Goal: Task Accomplishment & Management: Manage account settings

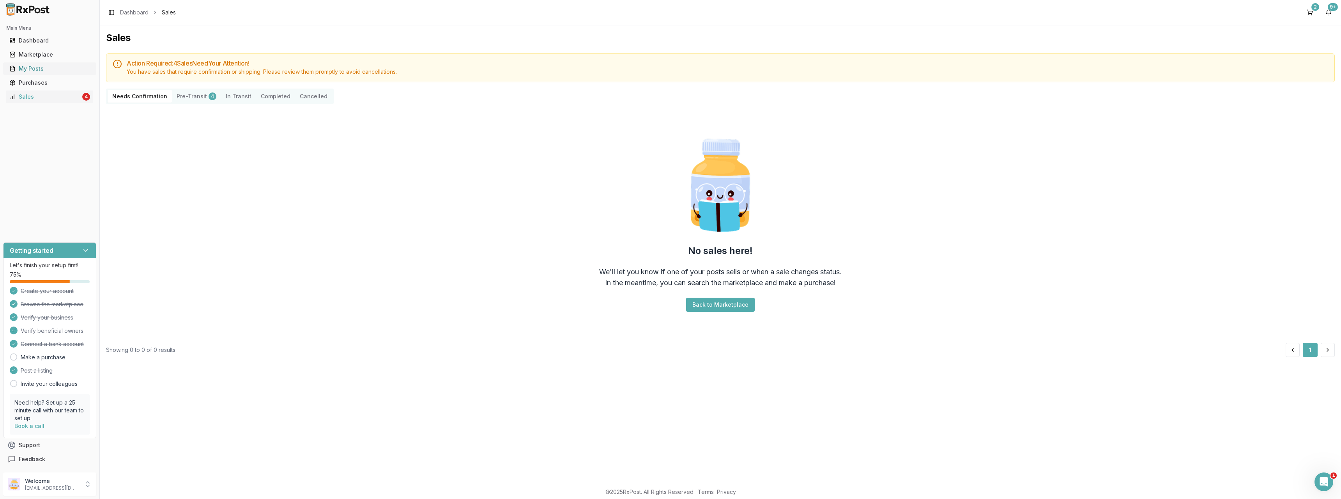
click at [37, 69] on div "My Posts" at bounding box center [49, 69] width 81 height 8
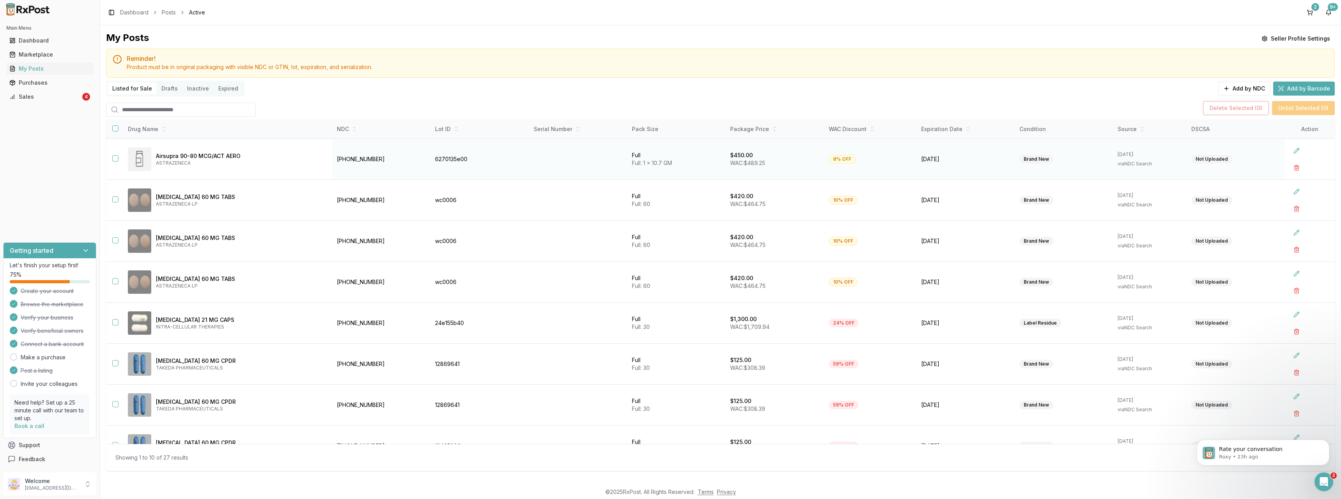
click at [115, 158] on button "button" at bounding box center [115, 158] width 6 height 6
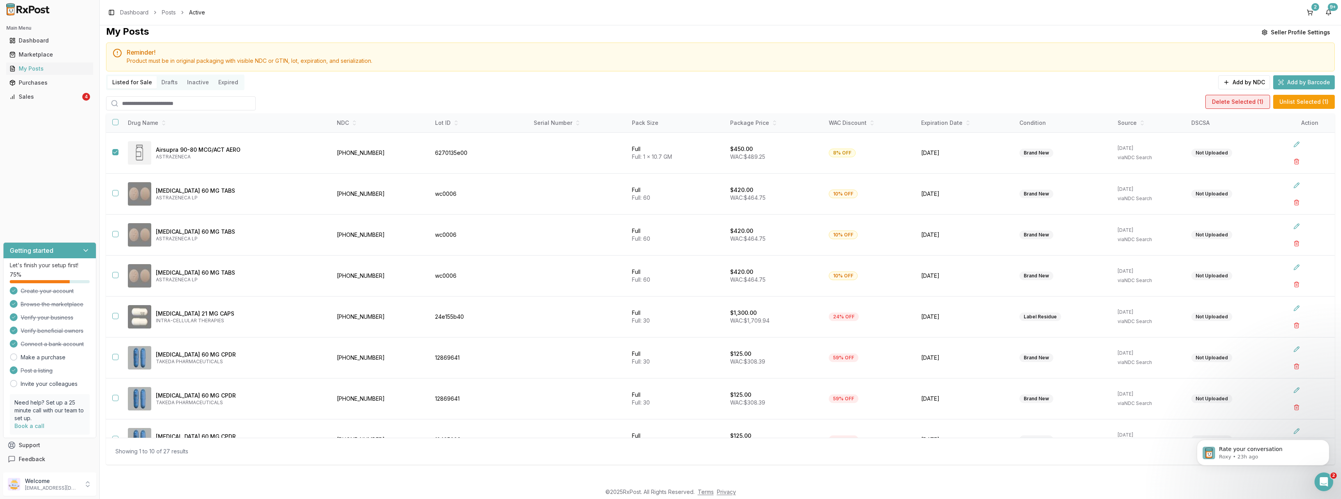
click at [1246, 101] on button "Delete Selected ( 1 )" at bounding box center [1238, 102] width 65 height 14
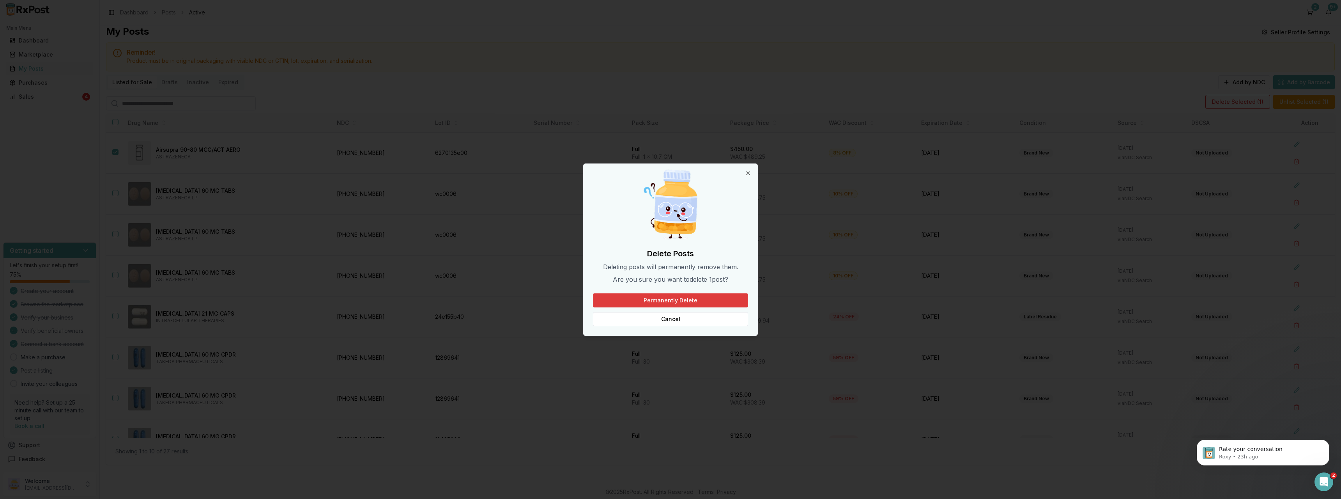
click at [673, 299] on button "Permanently Delete" at bounding box center [670, 300] width 155 height 14
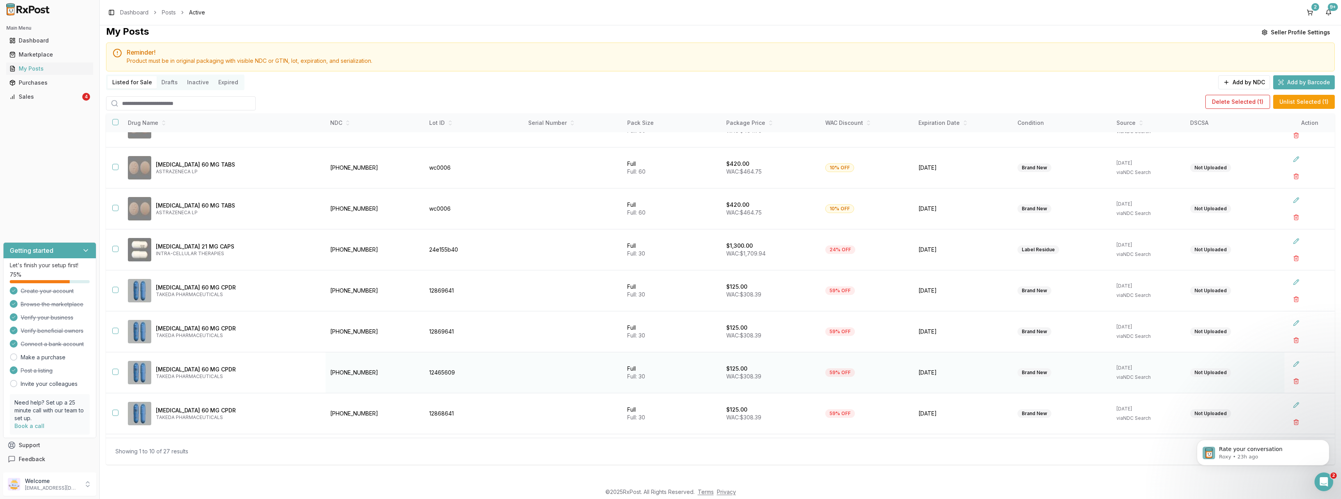
scroll to position [63, 0]
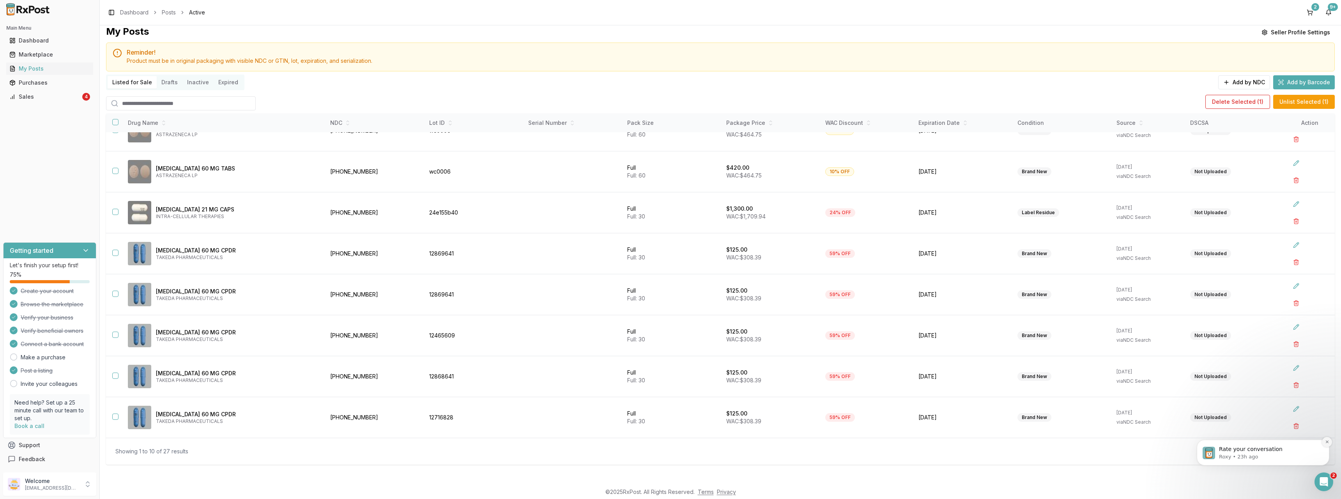
click at [1329, 442] on icon "Dismiss notification" at bounding box center [1327, 441] width 4 height 4
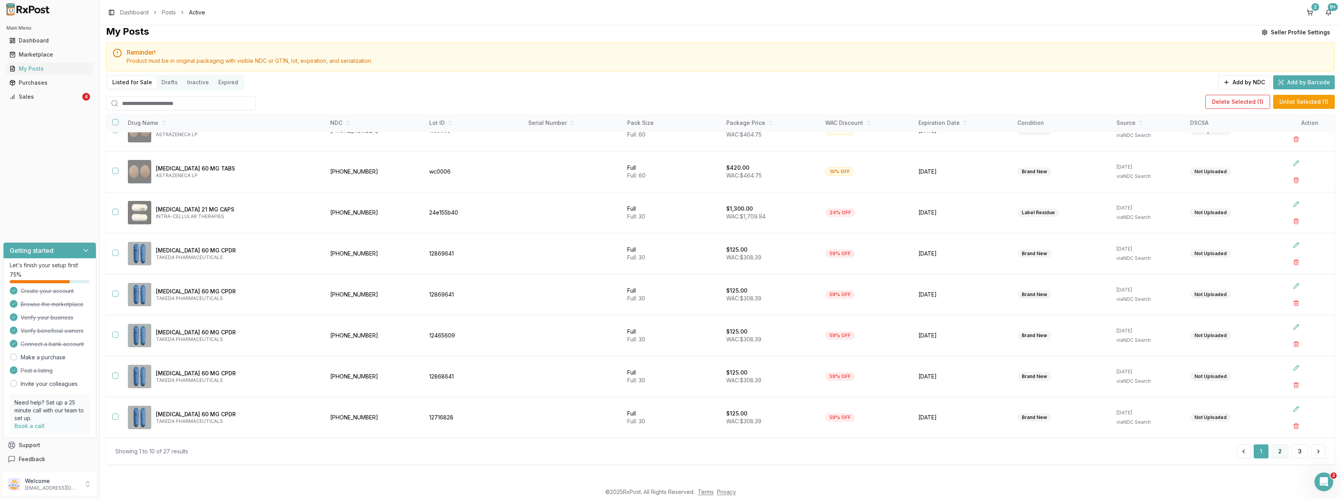
click at [1274, 450] on button "2" at bounding box center [1280, 451] width 17 height 14
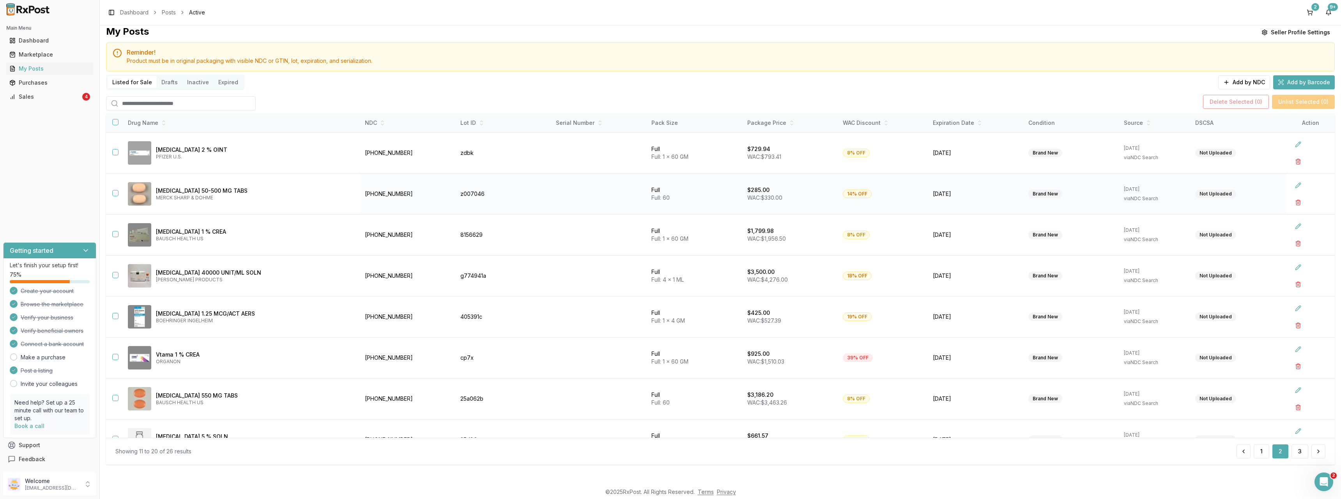
click at [114, 193] on button "button" at bounding box center [115, 193] width 6 height 6
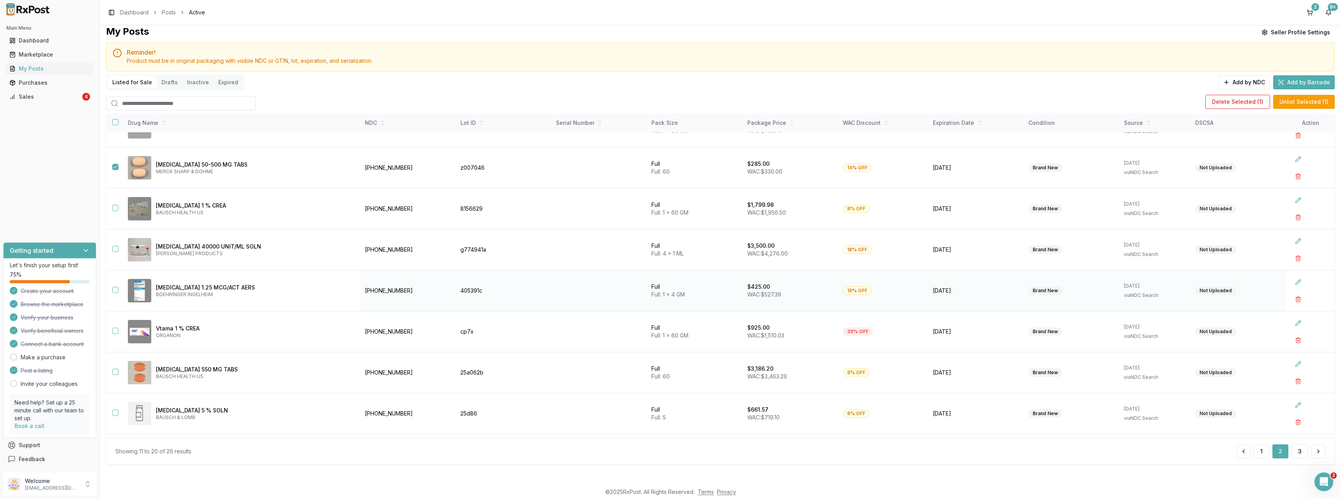
scroll to position [39, 0]
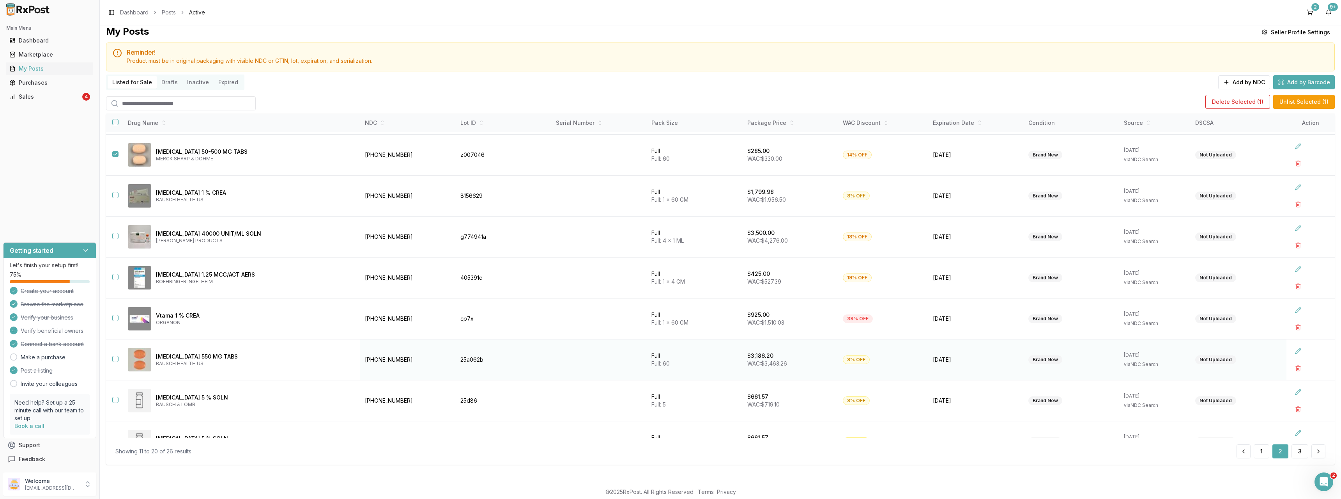
click at [115, 361] on button "button" at bounding box center [115, 359] width 6 height 6
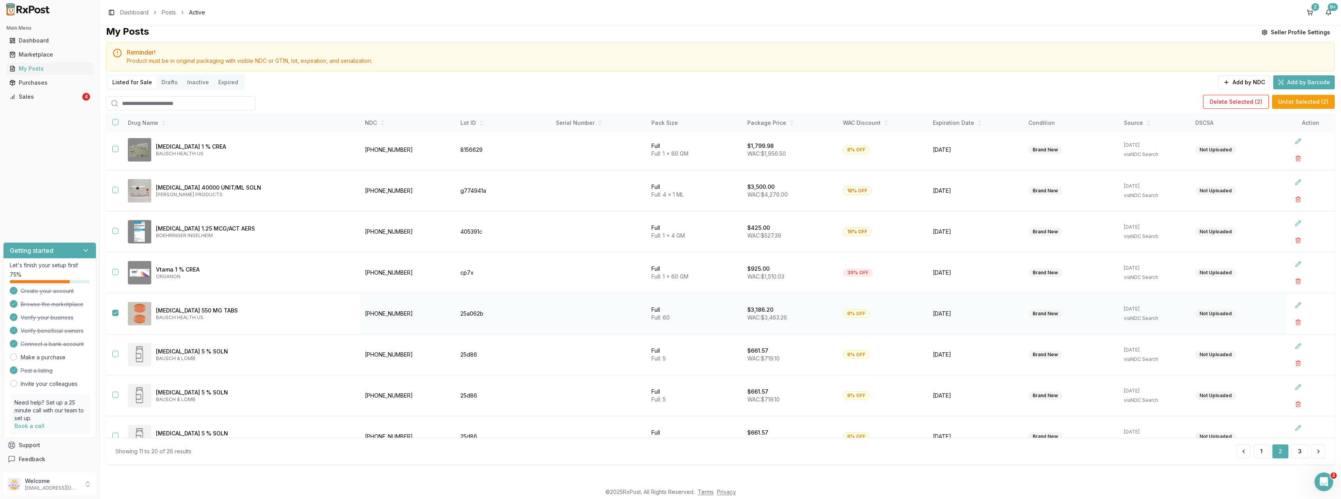
scroll to position [104, 0]
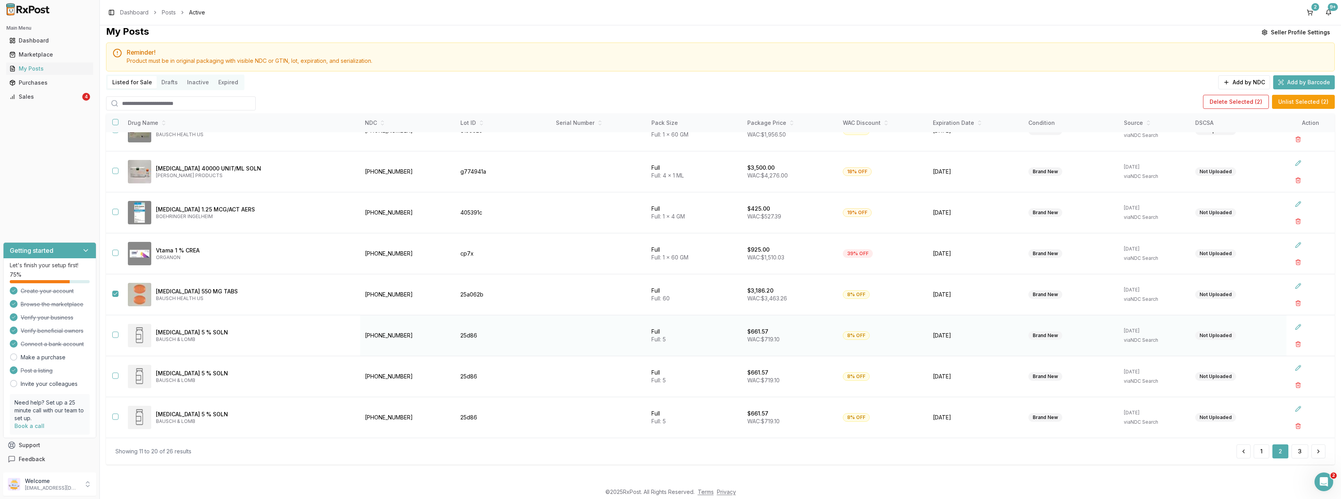
click at [114, 334] on button "button" at bounding box center [115, 334] width 6 height 6
click at [115, 376] on button "button" at bounding box center [115, 375] width 6 height 6
drag, startPoint x: 117, startPoint y: 417, endPoint x: 122, endPoint y: 405, distance: 13.1
click at [117, 415] on button "button" at bounding box center [115, 416] width 6 height 6
click at [1214, 104] on button "Delete Selected ( 5 )" at bounding box center [1237, 102] width 66 height 14
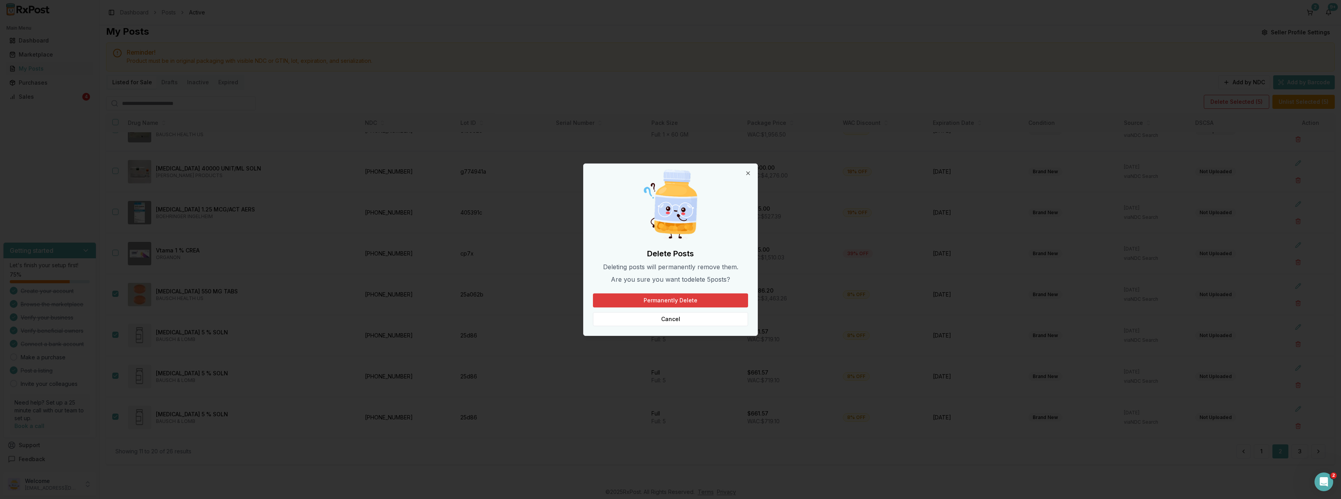
click at [705, 301] on button "Permanently Delete" at bounding box center [670, 300] width 155 height 14
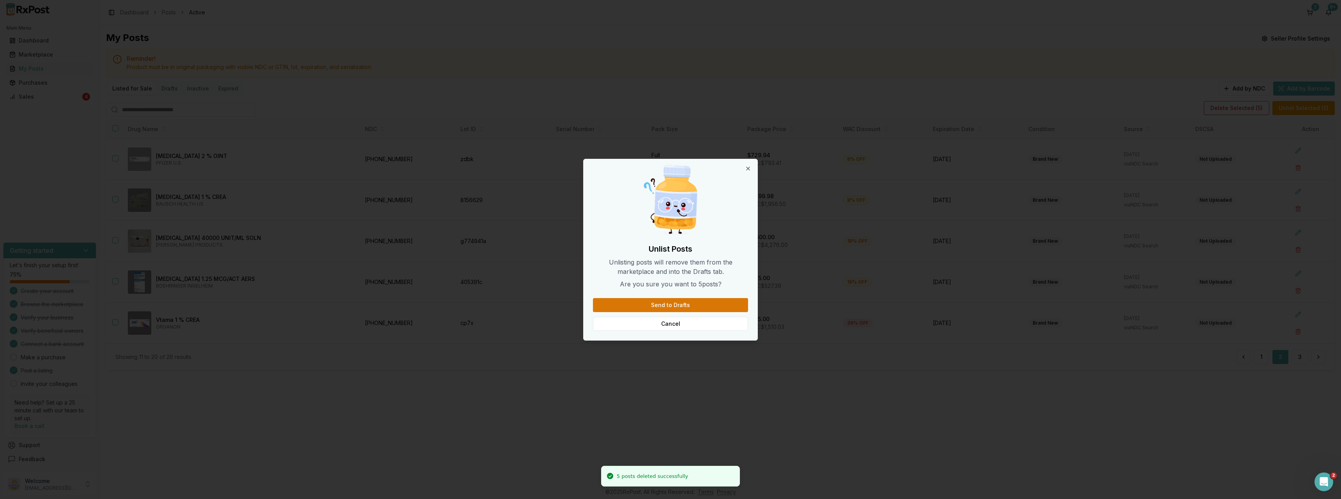
scroll to position [0, 0]
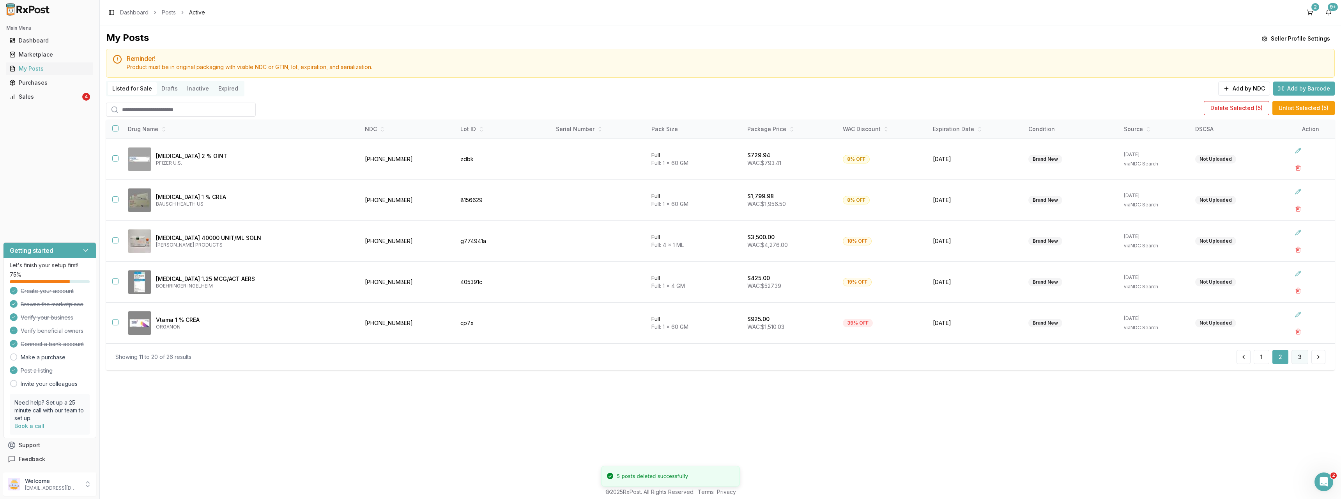
click at [1298, 356] on button "3" at bounding box center [1300, 357] width 17 height 14
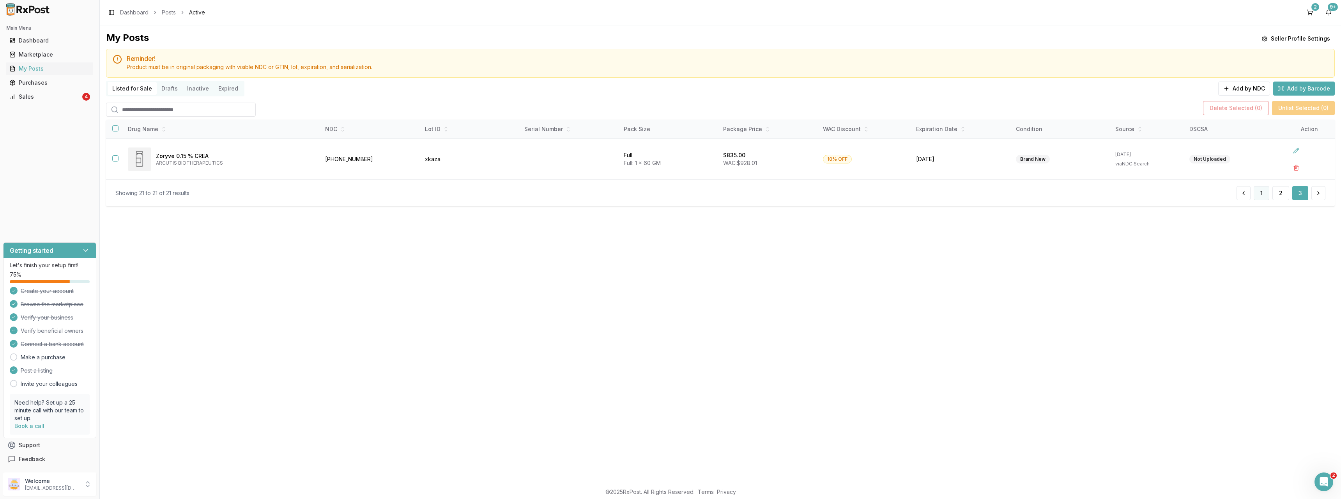
click at [1262, 194] on button "1" at bounding box center [1262, 193] width 16 height 14
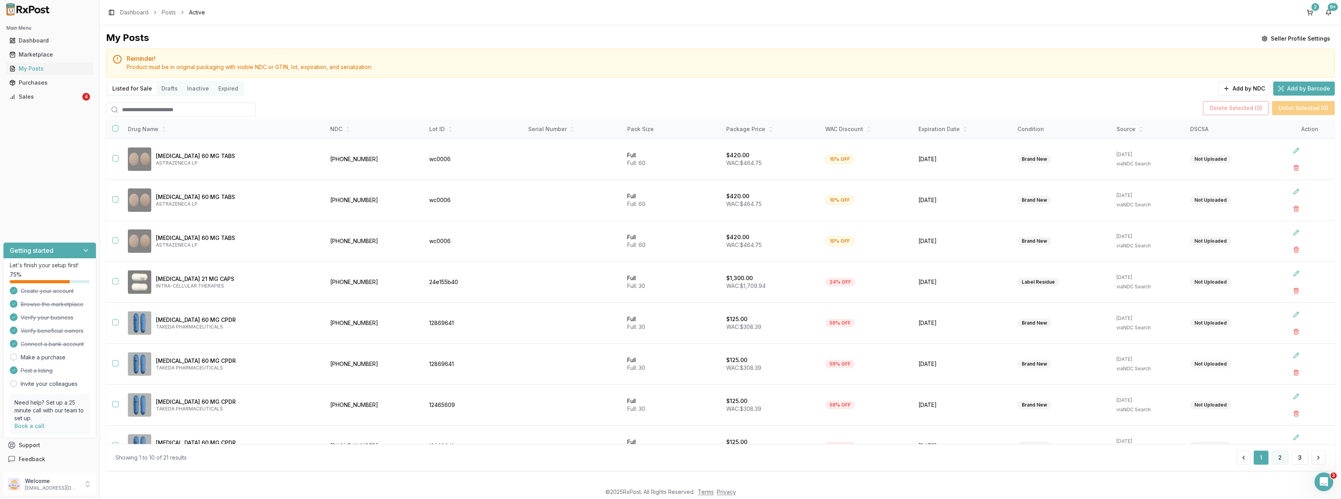
click at [1281, 460] on button "2" at bounding box center [1280, 457] width 17 height 14
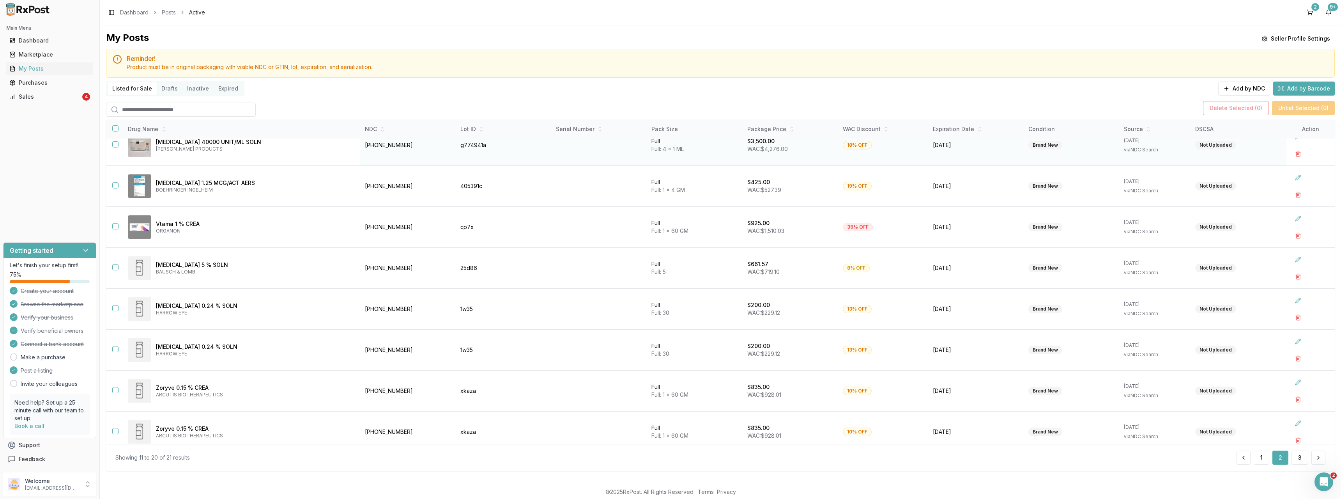
scroll to position [104, 0]
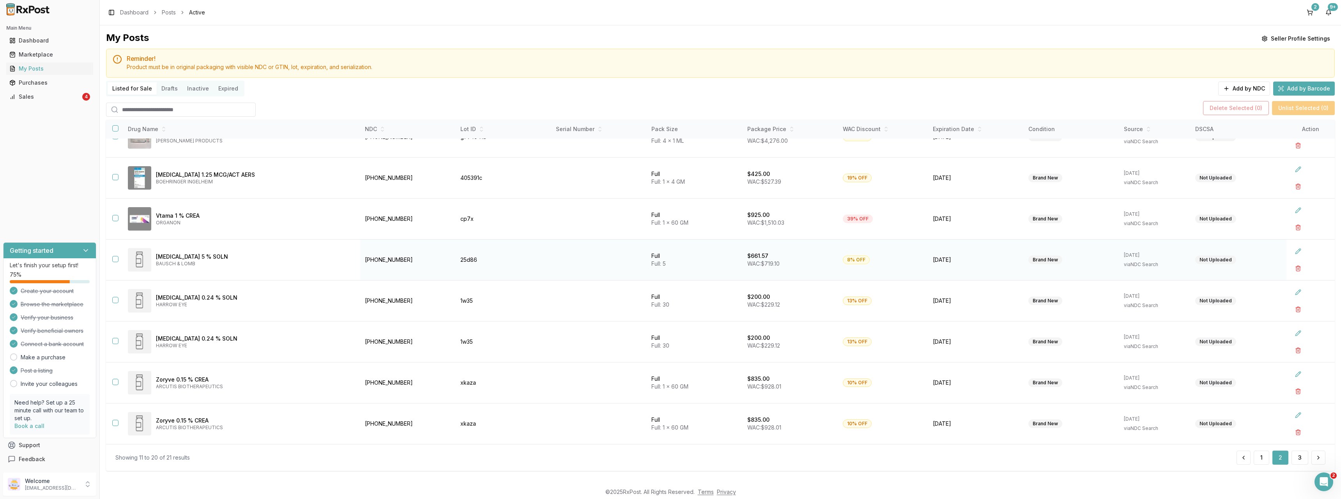
click at [114, 260] on button "button" at bounding box center [115, 259] width 6 height 6
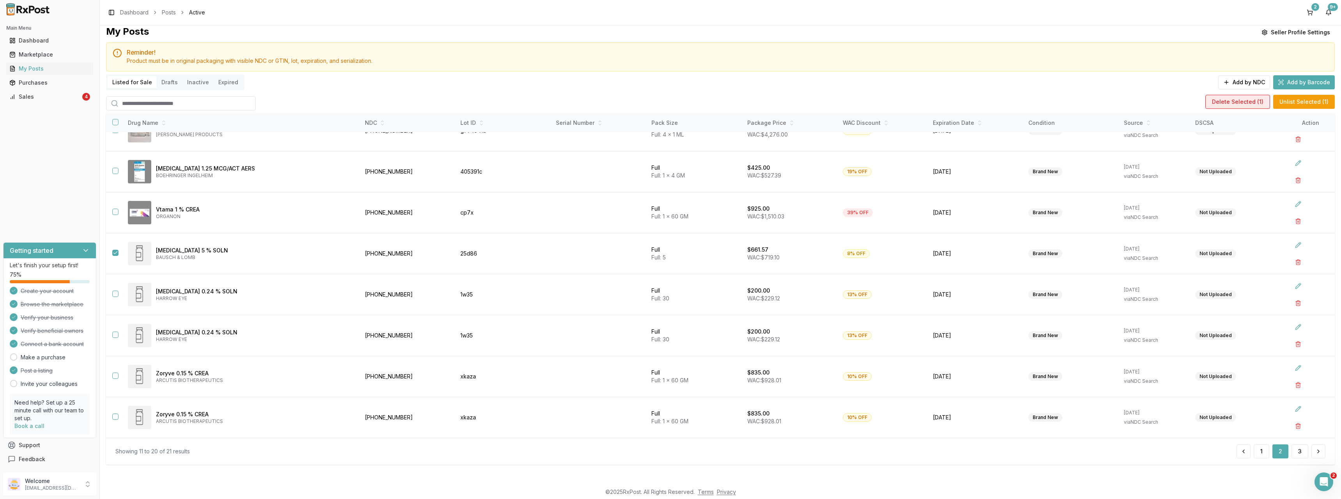
click at [1239, 104] on button "Delete Selected ( 1 )" at bounding box center [1238, 102] width 65 height 14
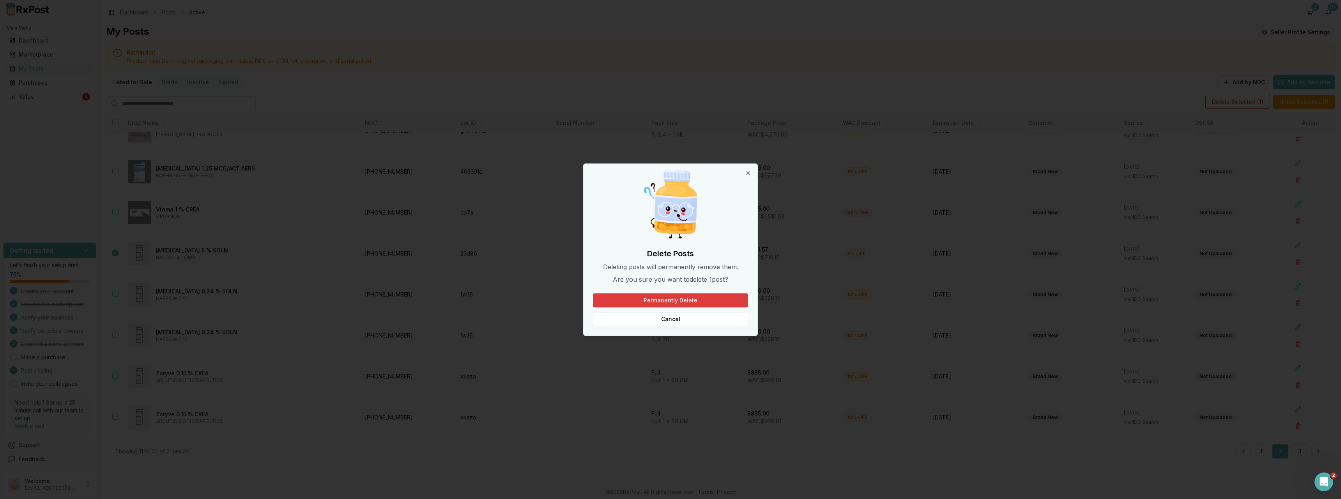
click at [693, 298] on button "Permanently Delete" at bounding box center [670, 300] width 155 height 14
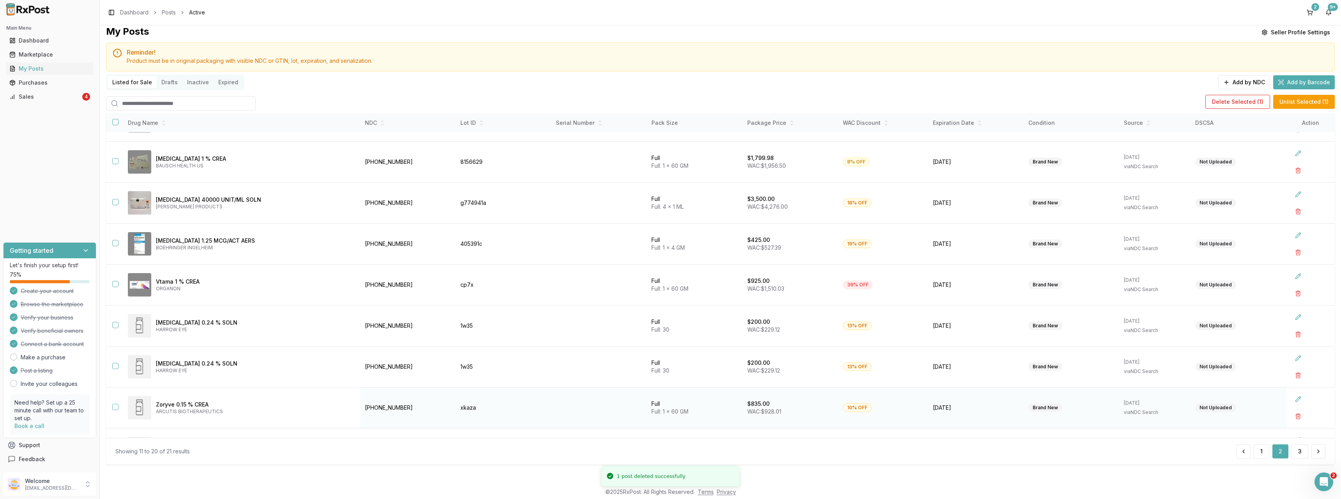
scroll to position [63, 0]
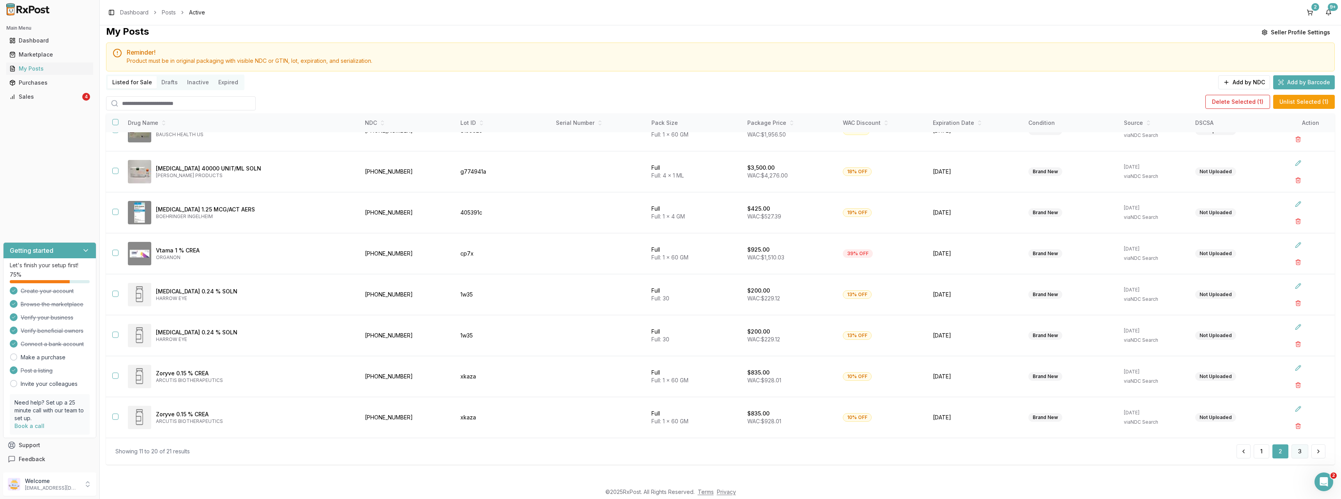
click at [1292, 453] on button "3" at bounding box center [1300, 451] width 17 height 14
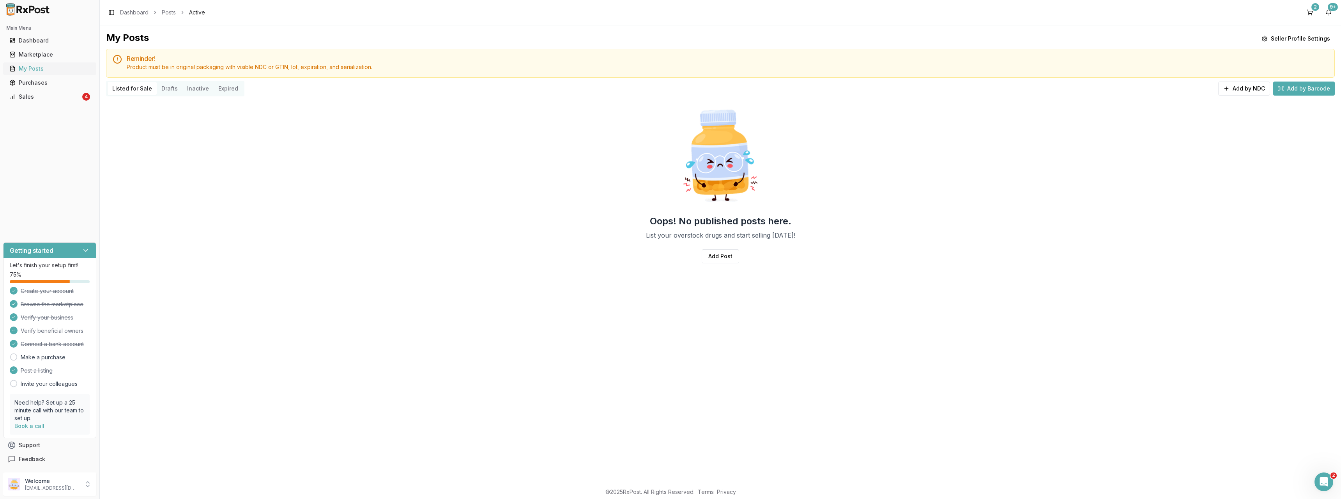
click at [48, 69] on div "My Posts" at bounding box center [49, 69] width 81 height 8
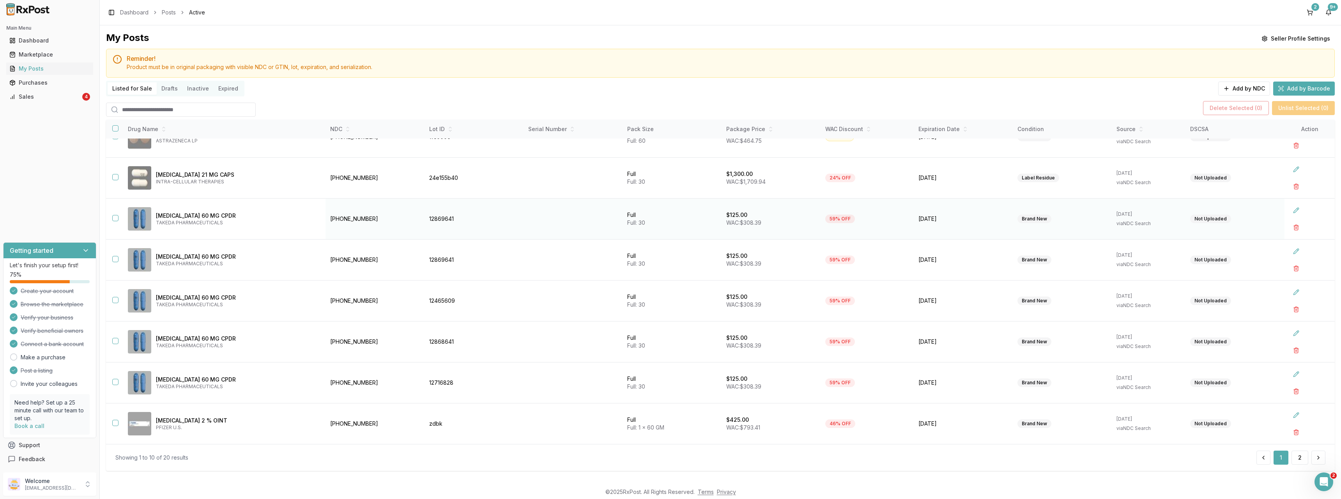
scroll to position [6, 0]
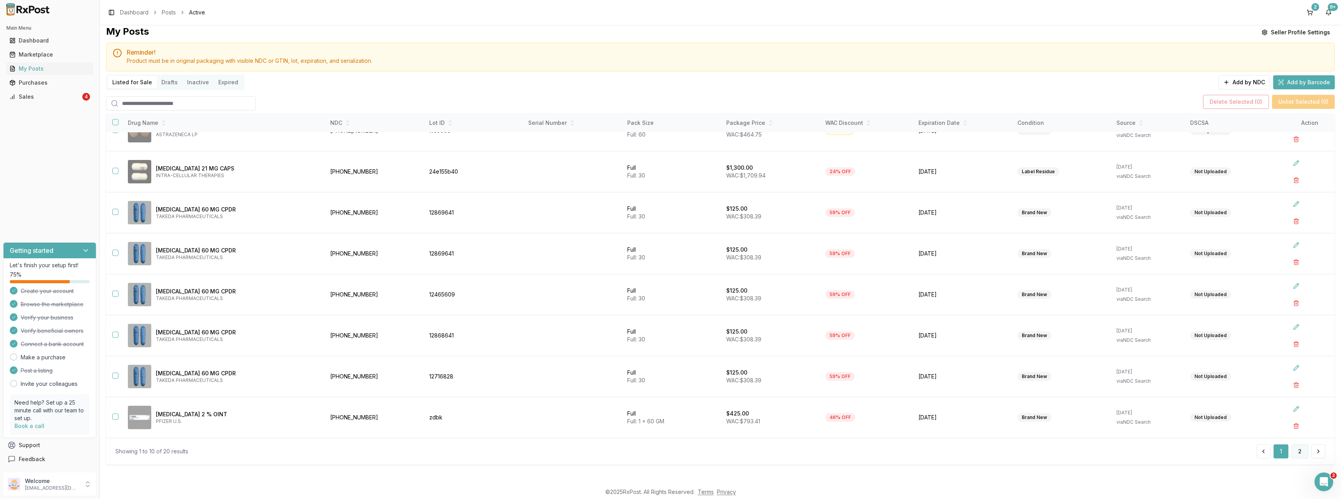
click at [1294, 451] on button "2" at bounding box center [1300, 451] width 17 height 14
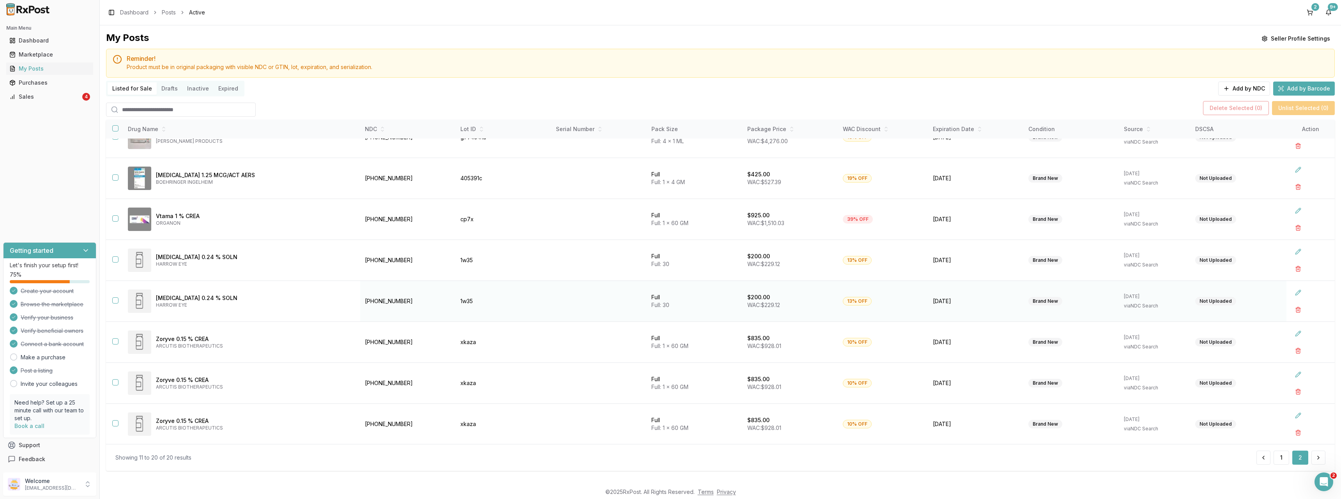
scroll to position [104, 0]
click at [1280, 459] on button "1" at bounding box center [1282, 457] width 16 height 14
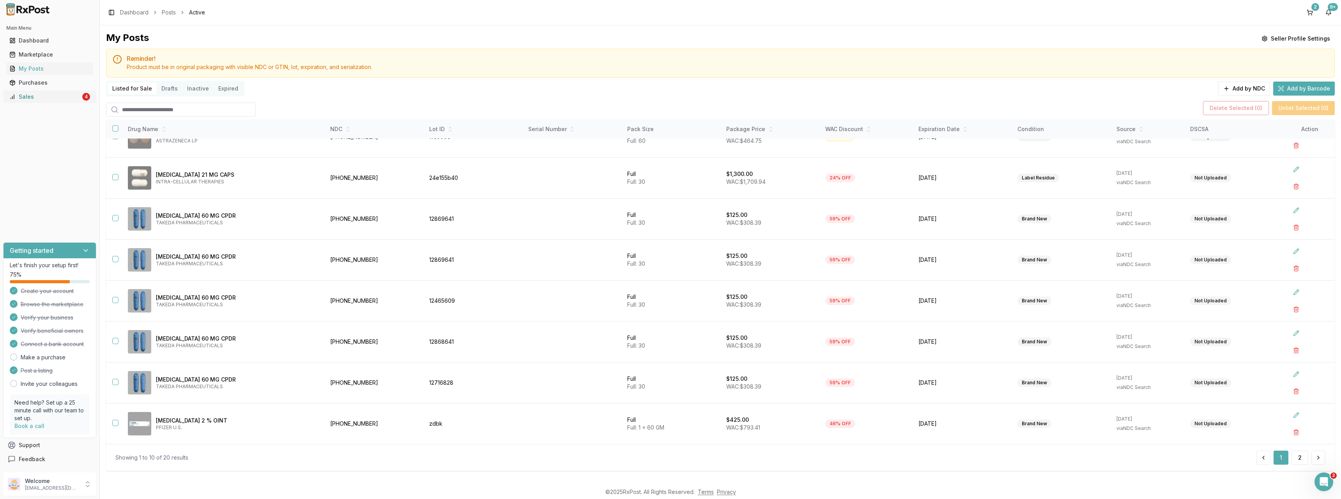
click at [31, 97] on div "Sales" at bounding box center [44, 97] width 71 height 8
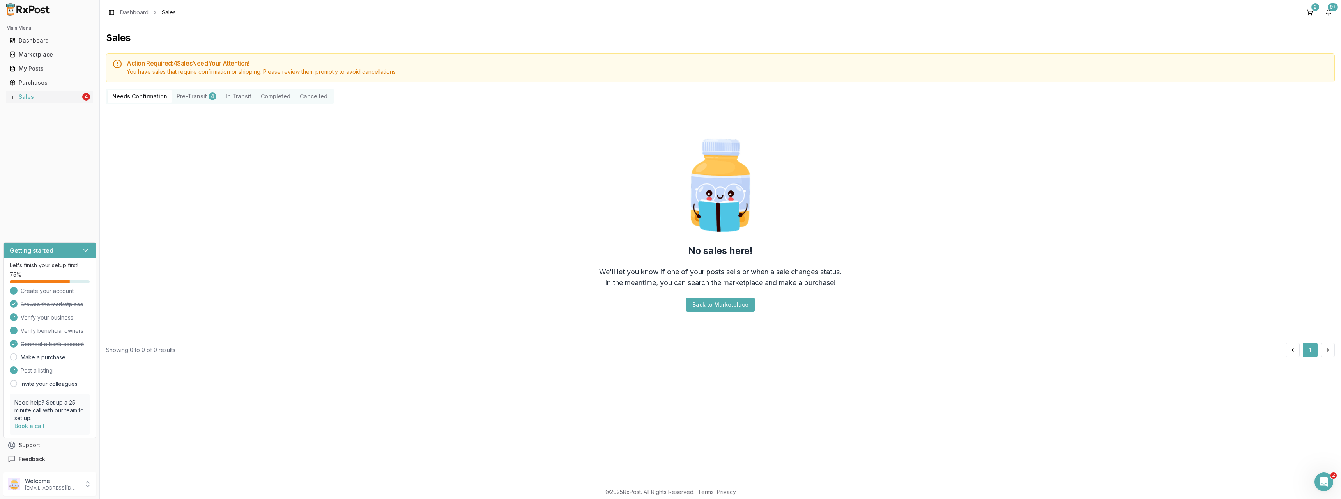
click at [193, 97] on button "Pre-Transit 4" at bounding box center [196, 96] width 49 height 12
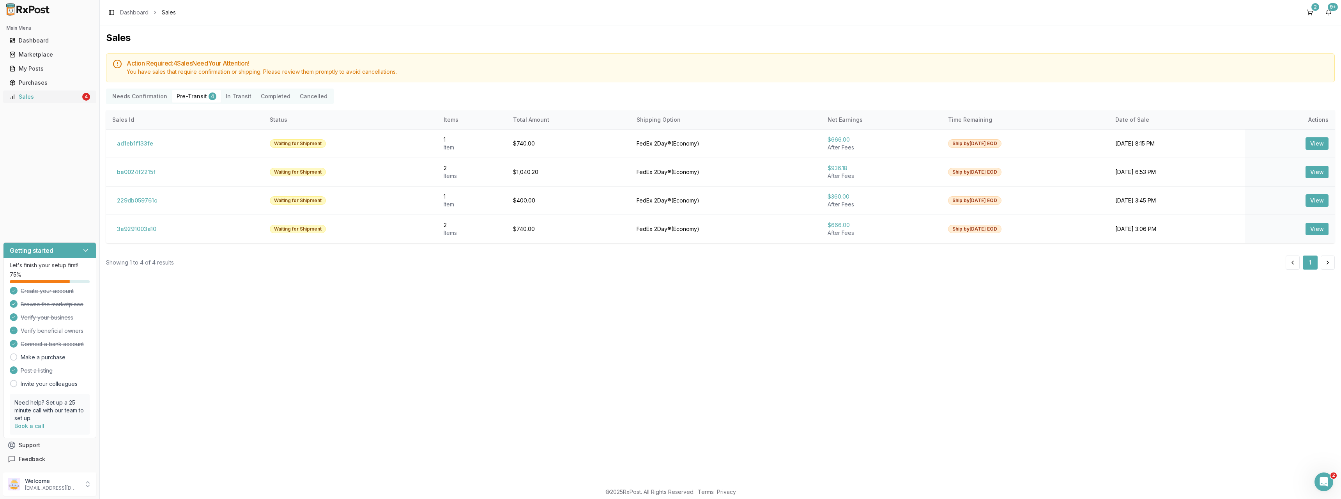
click at [43, 97] on div "Sales" at bounding box center [44, 97] width 71 height 8
